Goal: Check status: Check status

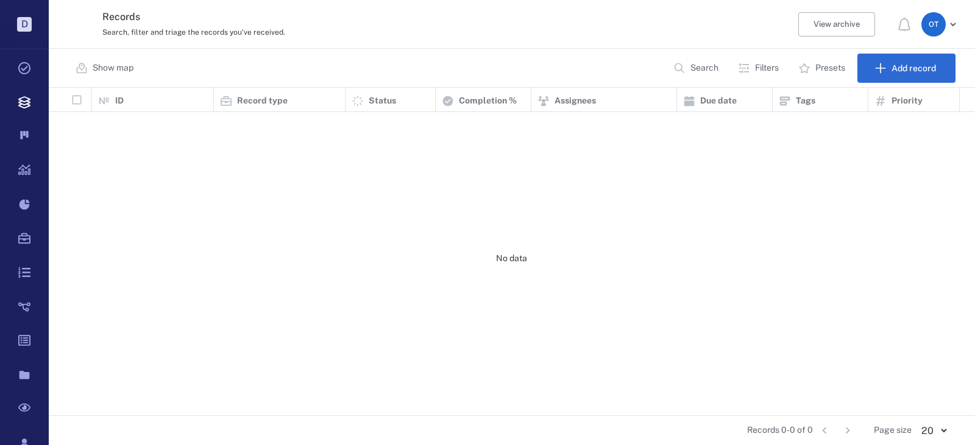
scroll to position [319, 917]
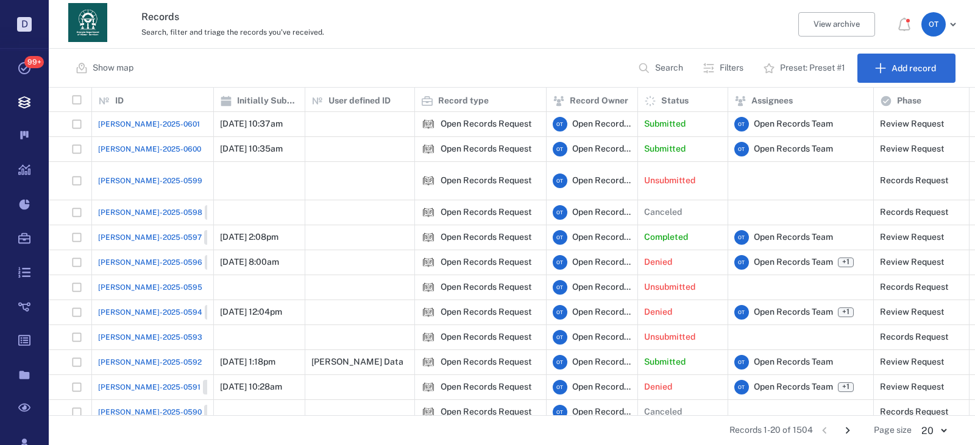
click at [657, 65] on p "Search" at bounding box center [669, 68] width 28 height 12
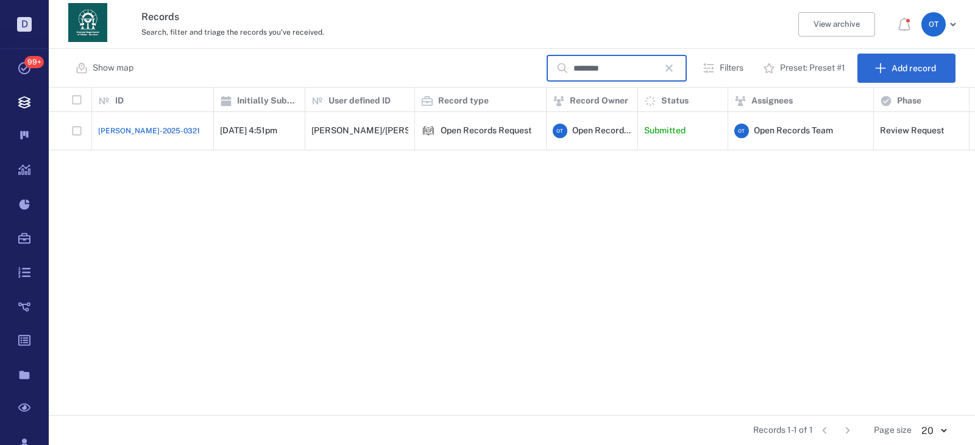
type input "********"
click at [133, 125] on span "[PERSON_NAME]-2025-0321" at bounding box center [149, 130] width 102 height 11
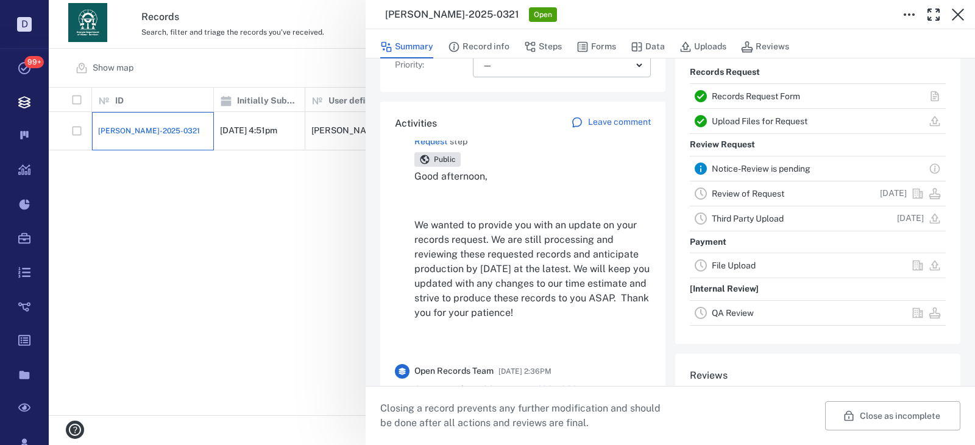
scroll to position [61, 0]
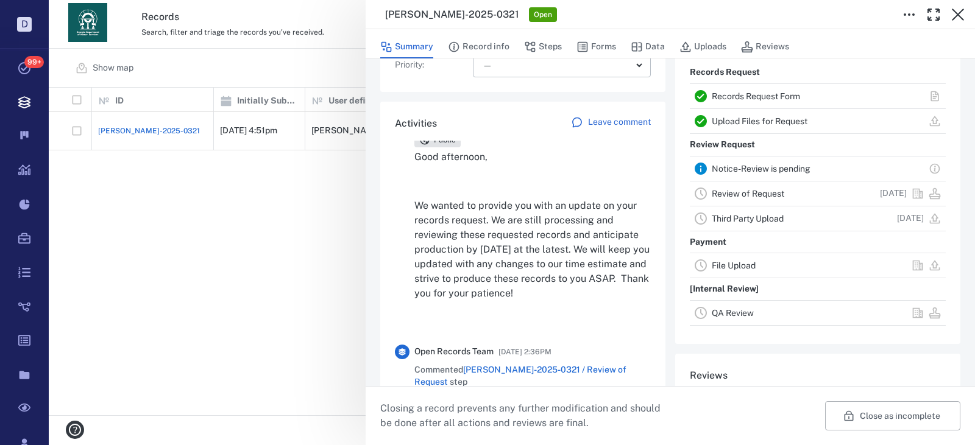
click at [319, 210] on div "[PERSON_NAME]-2025-0321 Open Summary Record info Steps Forms Data Uploads Revie…" at bounding box center [512, 222] width 926 height 445
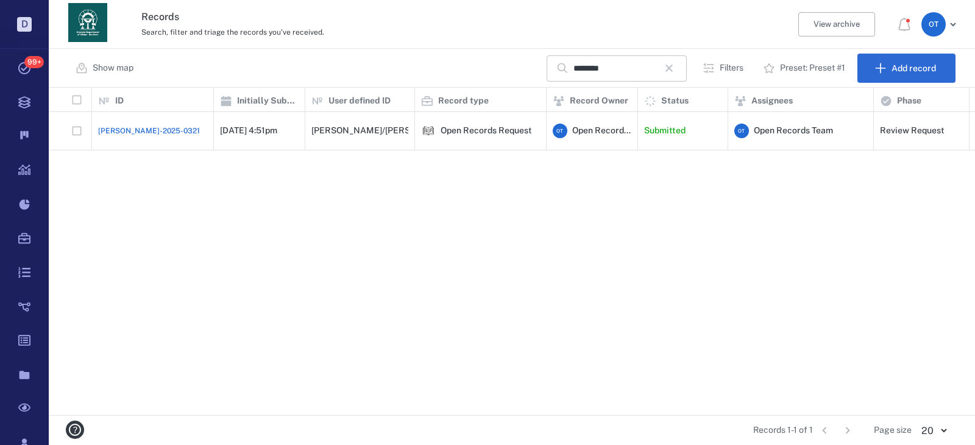
click at [679, 63] on button "button" at bounding box center [668, 68] width 21 height 21
